Goal: Navigation & Orientation: Find specific page/section

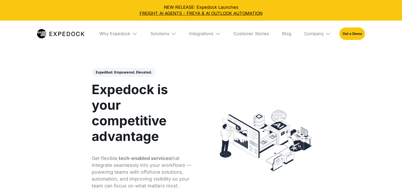
select select
click at [315, 32] on div "Company" at bounding box center [314, 33] width 20 height 5
click at [318, 56] on link "About Us" at bounding box center [317, 54] width 35 height 14
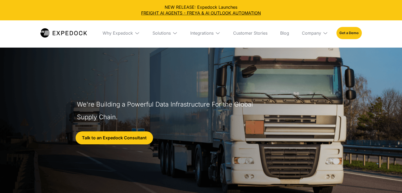
select select
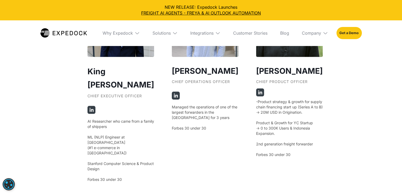
scroll to position [1005, 0]
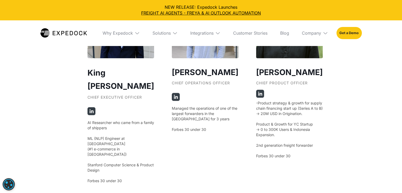
click at [172, 93] on img at bounding box center [176, 97] width 8 height 8
